Goal: Task Accomplishment & Management: Manage account settings

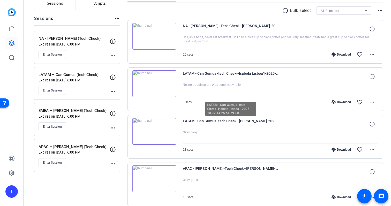
scroll to position [59, 0]
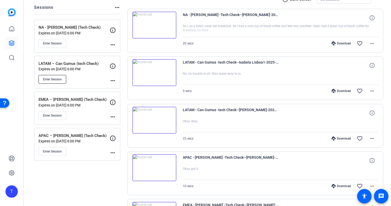
click at [49, 75] on button "Enter Session" at bounding box center [53, 79] width 28 height 9
click at [113, 82] on mat-icon "more_horiz" at bounding box center [113, 81] width 6 height 6
click at [118, 89] on span "Edit Session" at bounding box center [126, 88] width 24 height 6
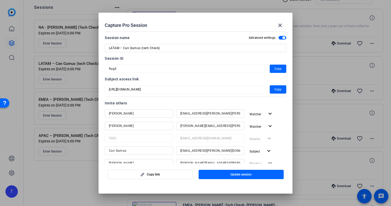
scroll to position [128, 0]
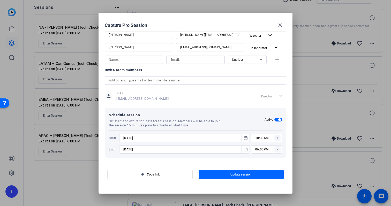
click at [272, 139] on input "10:30AM" at bounding box center [268, 138] width 27 height 6
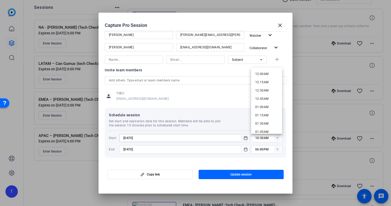
click at [248, 137] on mat-icon "Open calendar" at bounding box center [245, 138] width 6 height 6
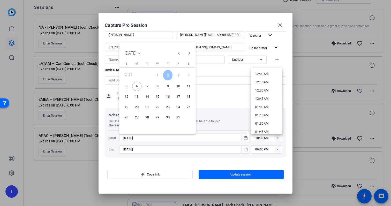
click at [149, 88] on span "7" at bounding box center [146, 86] width 9 height 9
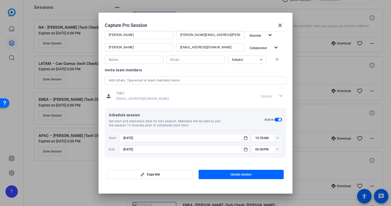
type input "[DATE]"
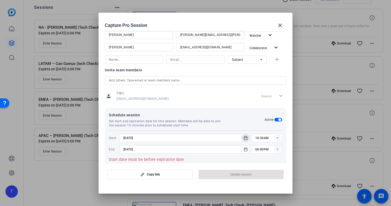
click at [277, 138] on icon at bounding box center [277, 137] width 2 height 1
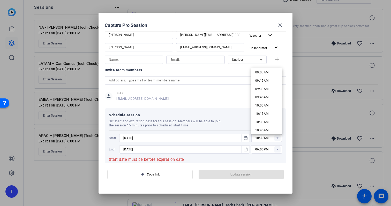
scroll to position [300, 0]
click at [265, 106] on span "10:00AM" at bounding box center [261, 105] width 13 height 4
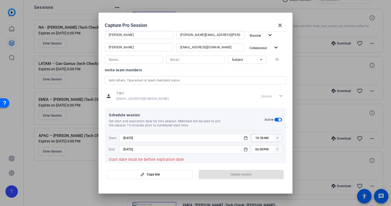
type input "10:00AM"
click at [245, 149] on icon "Open calendar" at bounding box center [245, 149] width 4 height 6
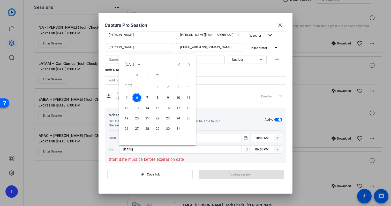
click at [125, 106] on span "12" at bounding box center [126, 107] width 9 height 9
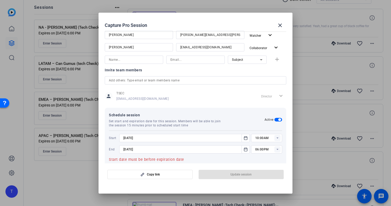
type input "[DATE]"
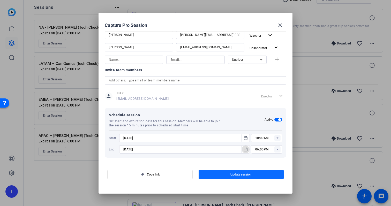
click at [227, 170] on span "button" at bounding box center [240, 174] width 85 height 12
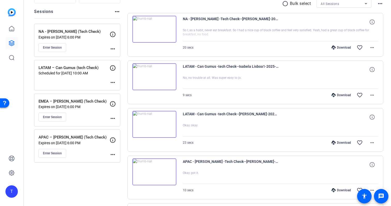
scroll to position [59, 0]
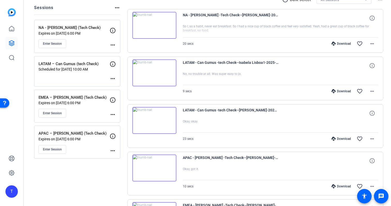
click at [111, 79] on mat-icon "more_horiz" at bounding box center [113, 78] width 6 height 6
click at [115, 86] on span "Edit Session" at bounding box center [126, 86] width 24 height 6
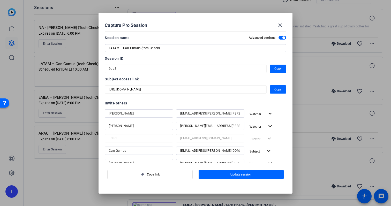
click at [176, 48] on input "LATAM – Can Gumus (tech Check)" at bounding box center [195, 48] width 173 height 6
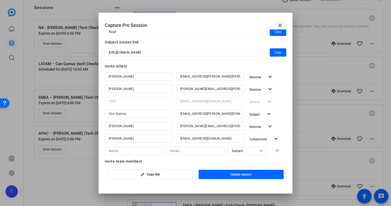
scroll to position [41, 0]
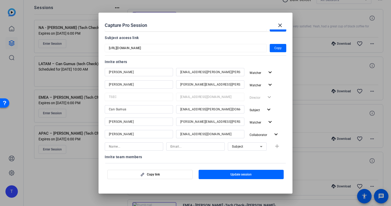
type input "LATAM – Can Gumus"
click at [224, 108] on input "[EMAIL_ADDRESS][PERSON_NAME][DOMAIN_NAME]" at bounding box center [210, 109] width 60 height 6
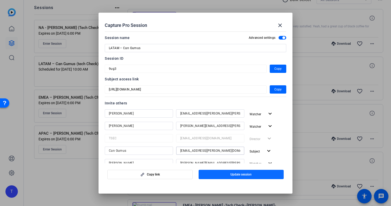
click at [249, 174] on span "Update session" at bounding box center [240, 174] width 21 height 4
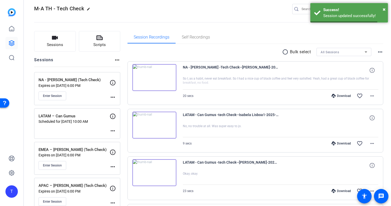
scroll to position [5, 0]
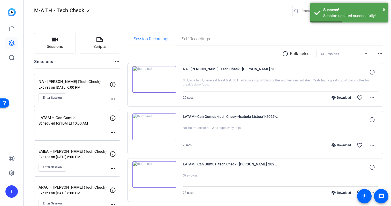
click at [88, 11] on mat-icon "edit" at bounding box center [90, 12] width 6 height 6
click at [69, 11] on input "M-A TH - Tech Check" at bounding box center [55, 11] width 34 height 6
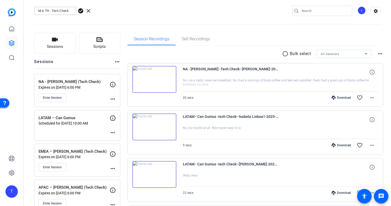
drag, startPoint x: 71, startPoint y: 11, endPoint x: 49, endPoint y: 10, distance: 21.7
click at [49, 10] on input "M-A TH - Tech Check" at bounding box center [55, 11] width 34 height 6
type input "M-A TH"
click at [80, 11] on span "check_circle" at bounding box center [81, 11] width 6 height 6
